Goal: Information Seeking & Learning: Learn about a topic

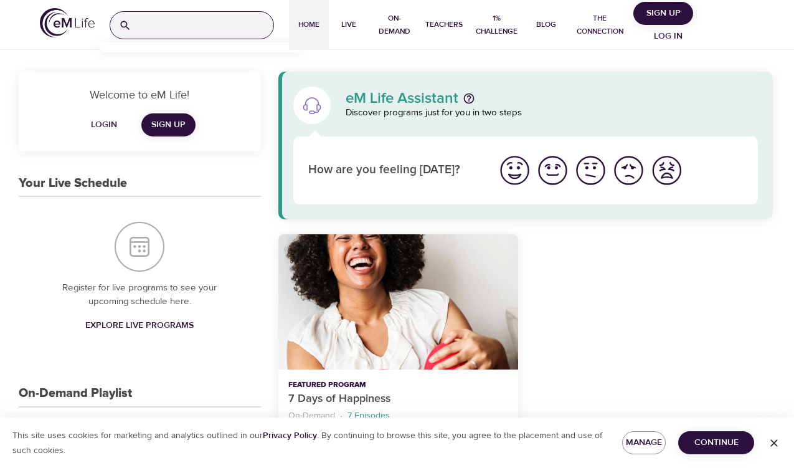
click at [198, 22] on input "search" at bounding box center [204, 25] width 137 height 27
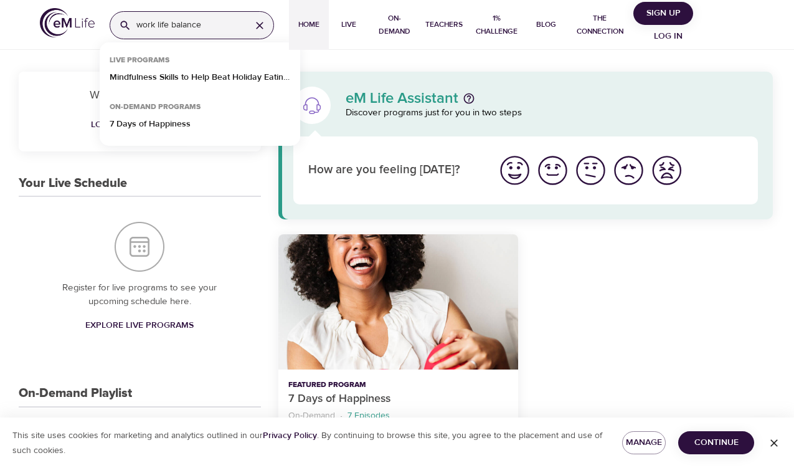
drag, startPoint x: 200, startPoint y: 28, endPoint x: 116, endPoint y: 25, distance: 84.1
click at [116, 26] on div "work life balance" at bounding box center [192, 25] width 164 height 28
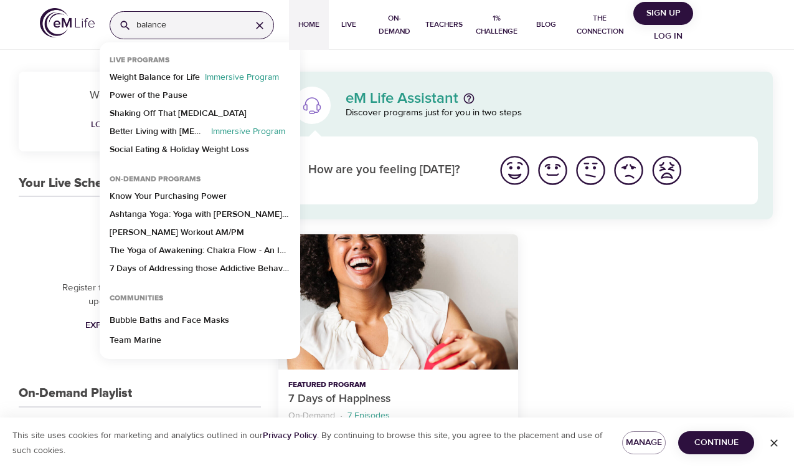
click at [187, 18] on input "balance" at bounding box center [188, 25] width 105 height 27
click at [187, 19] on input "balance" at bounding box center [188, 25] width 105 height 27
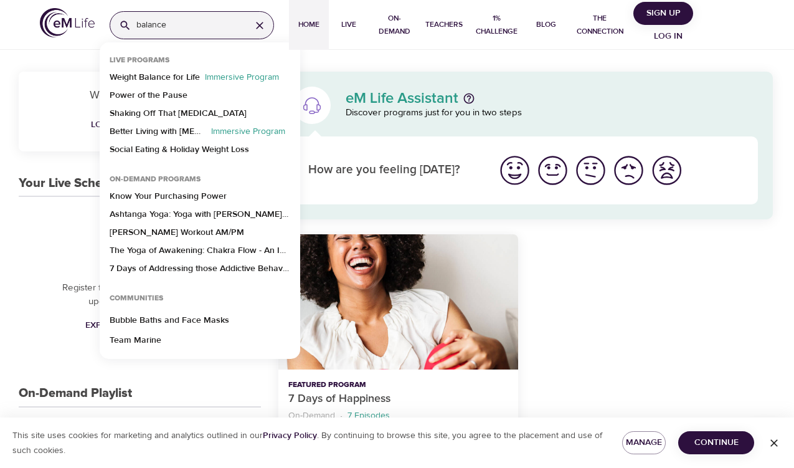
click at [187, 19] on input "balance" at bounding box center [188, 25] width 105 height 27
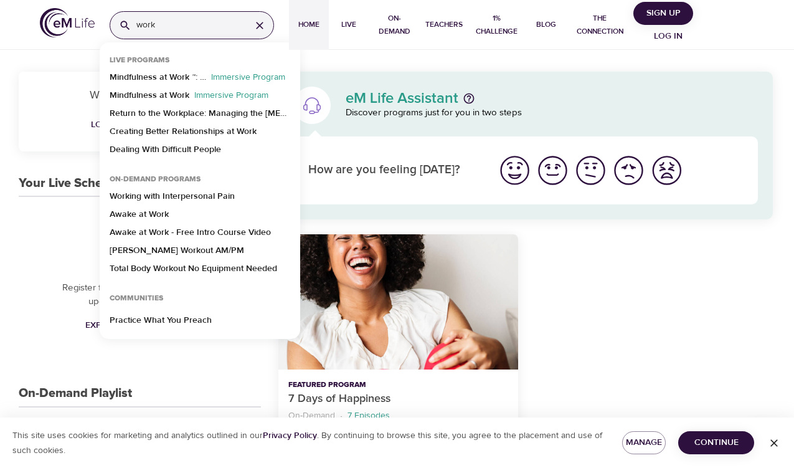
type input "work"
